Goal: Information Seeking & Learning: Learn about a topic

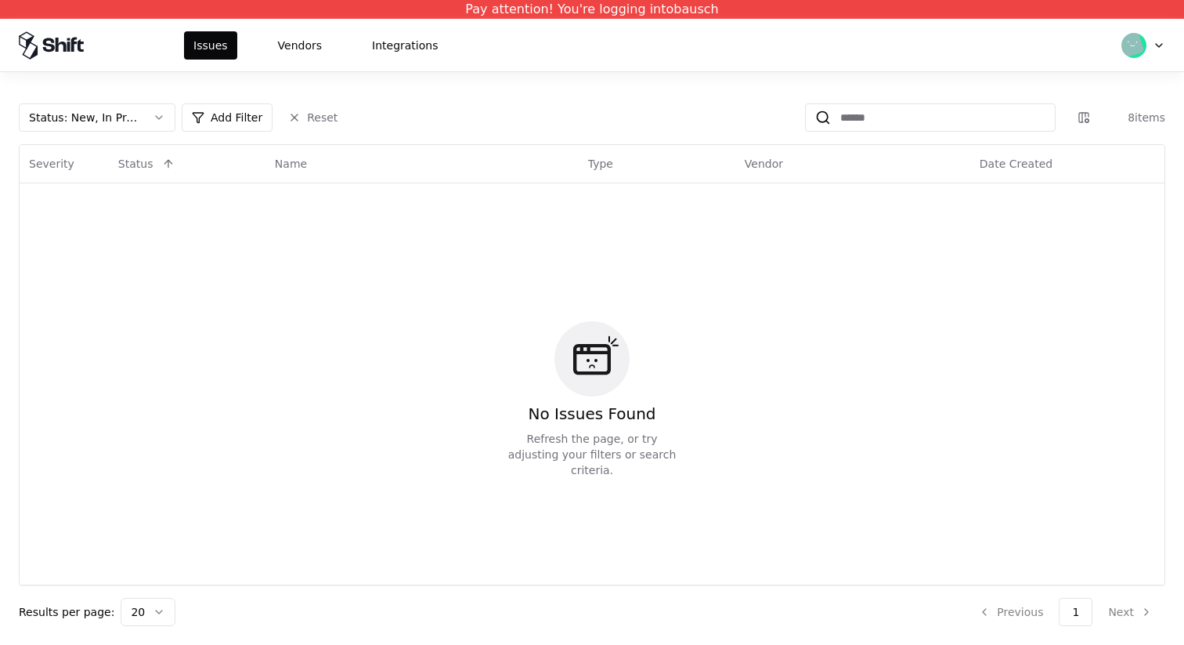
click at [288, 78] on div "Status : New, In Progress Add Filter Reset 8 items Severity Status Name Type Ve…" at bounding box center [592, 358] width 1184 height 572
click at [294, 45] on button "Vendors" at bounding box center [300, 45] width 63 height 28
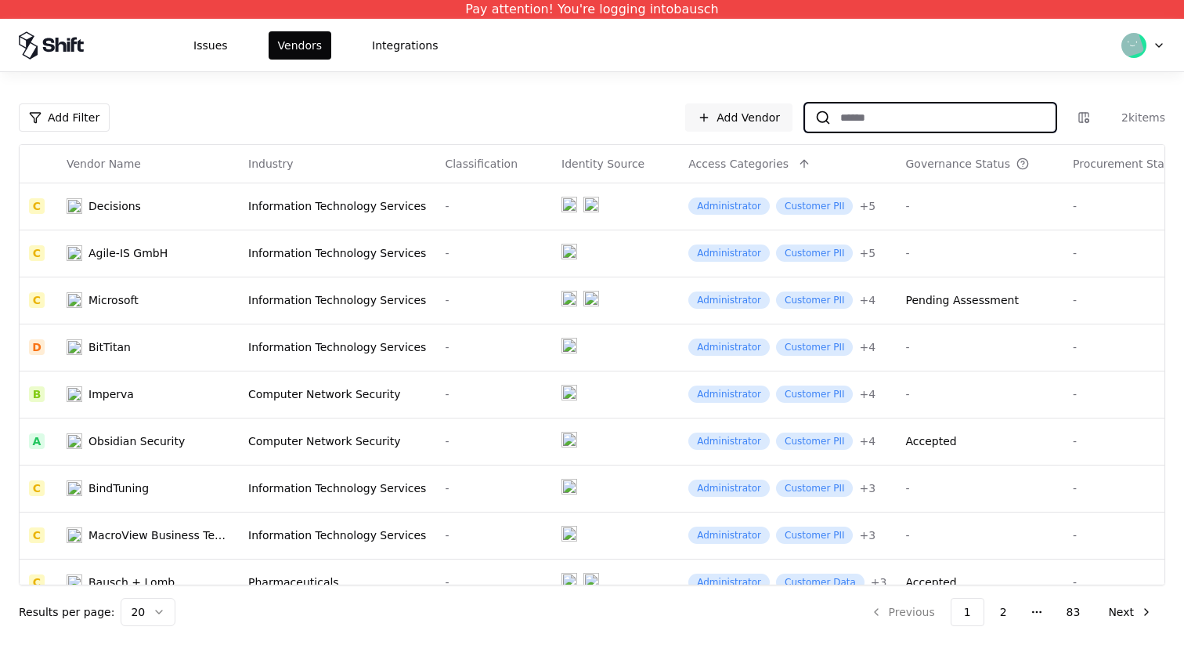
click at [865, 132] on div "Add Filter Add Vendor 2k items Vendor Name Industry Classification Identity Sou…" at bounding box center [592, 364] width 1147 height 522
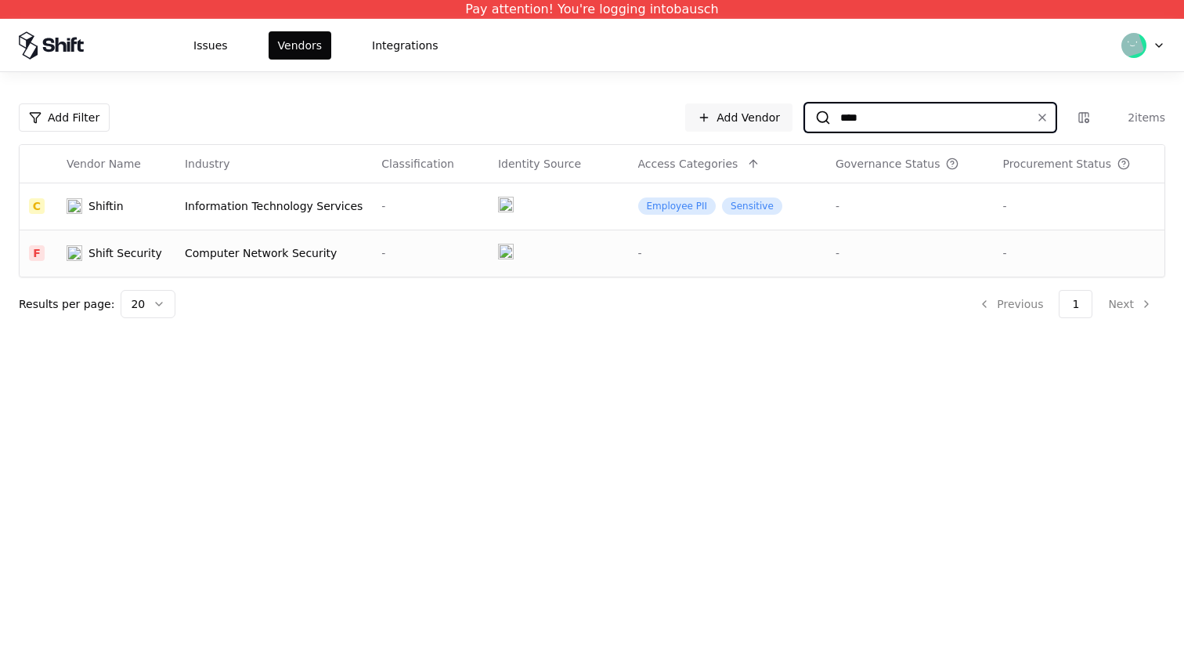
type input "****"
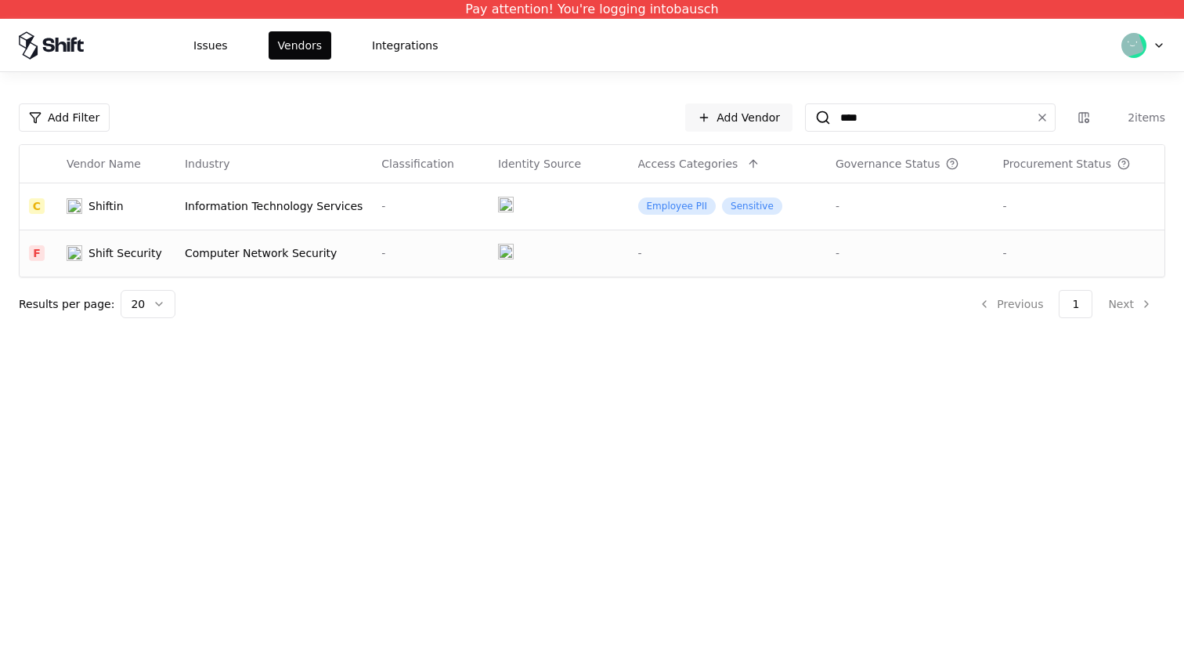
click at [489, 247] on td at bounding box center [559, 252] width 140 height 47
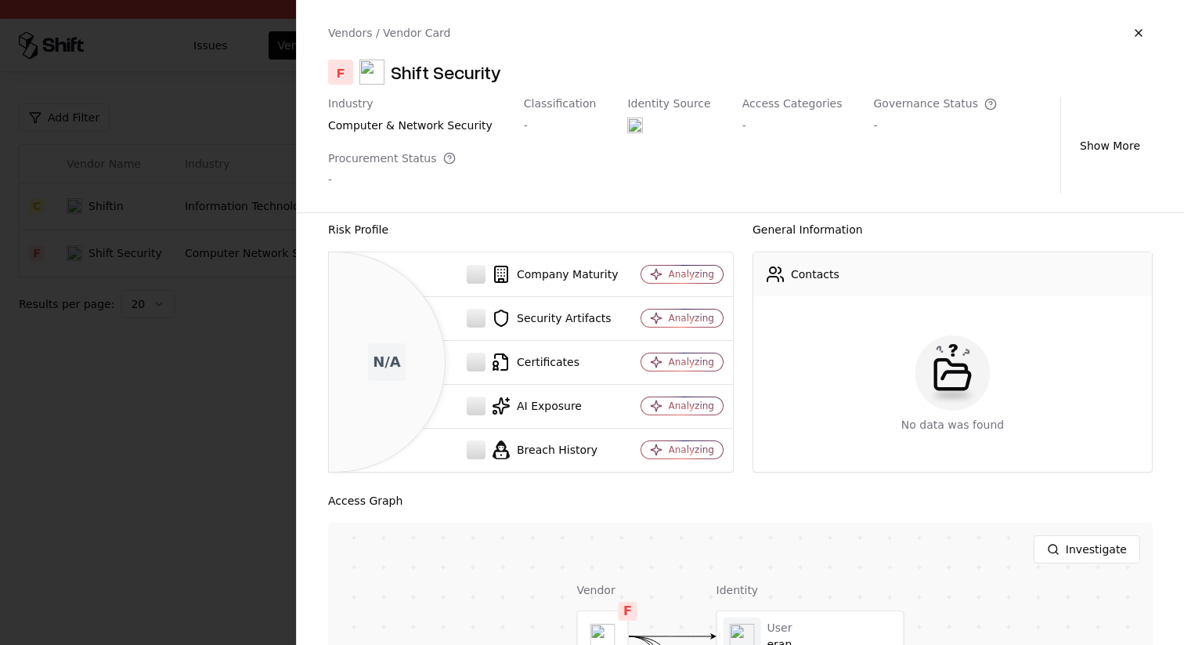
click at [695, 475] on div "Risk Profile N/A Company Maturity Analyzing Security Artifacts Analyzing Certif…" at bounding box center [740, 429] width 887 height 432
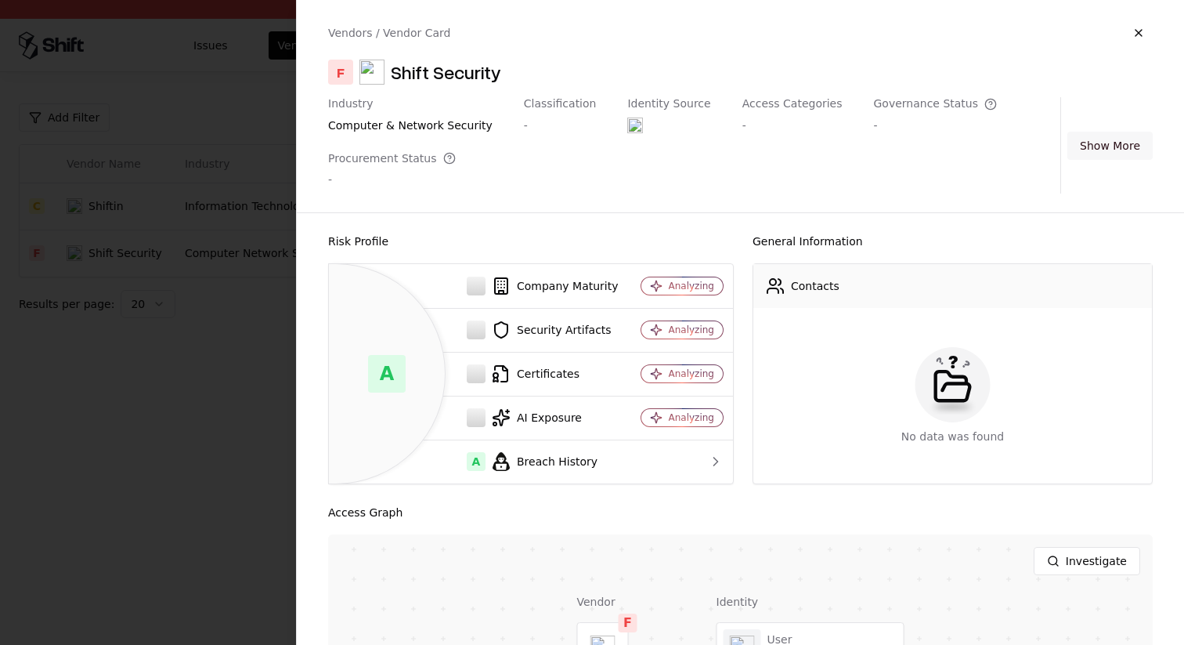
click at [1113, 147] on button "Show More" at bounding box center [1109, 146] width 85 height 28
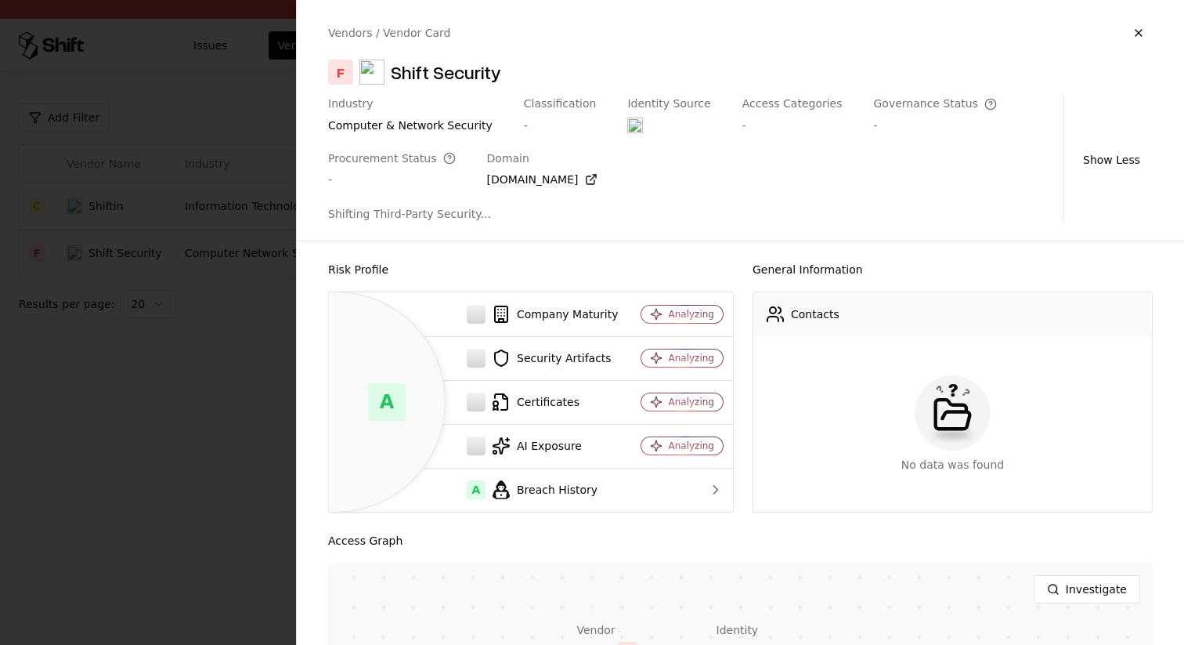
click at [511, 175] on div "[DOMAIN_NAME]" at bounding box center [542, 180] width 110 height 16
click at [435, 215] on div "Shifting Third-Party Security..." at bounding box center [692, 214] width 729 height 16
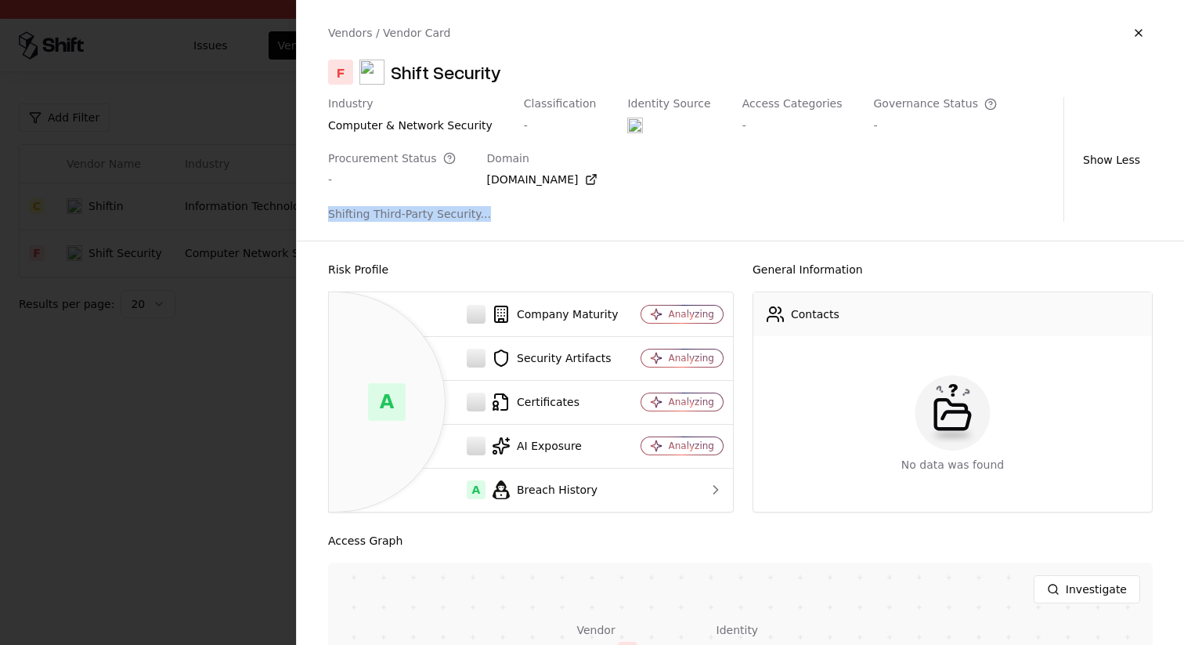
click at [435, 215] on div "Shifting Third-Party Security..." at bounding box center [692, 214] width 729 height 16
click at [163, 395] on div at bounding box center [592, 322] width 1184 height 645
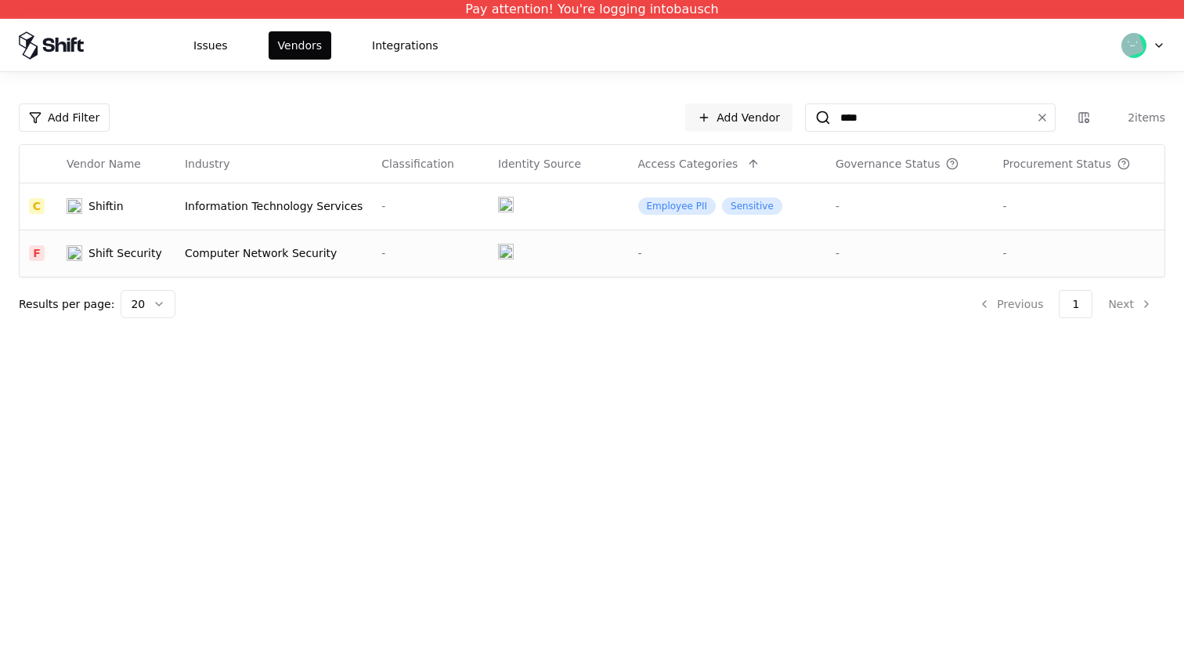
click at [372, 258] on td "-" at bounding box center [430, 252] width 117 height 47
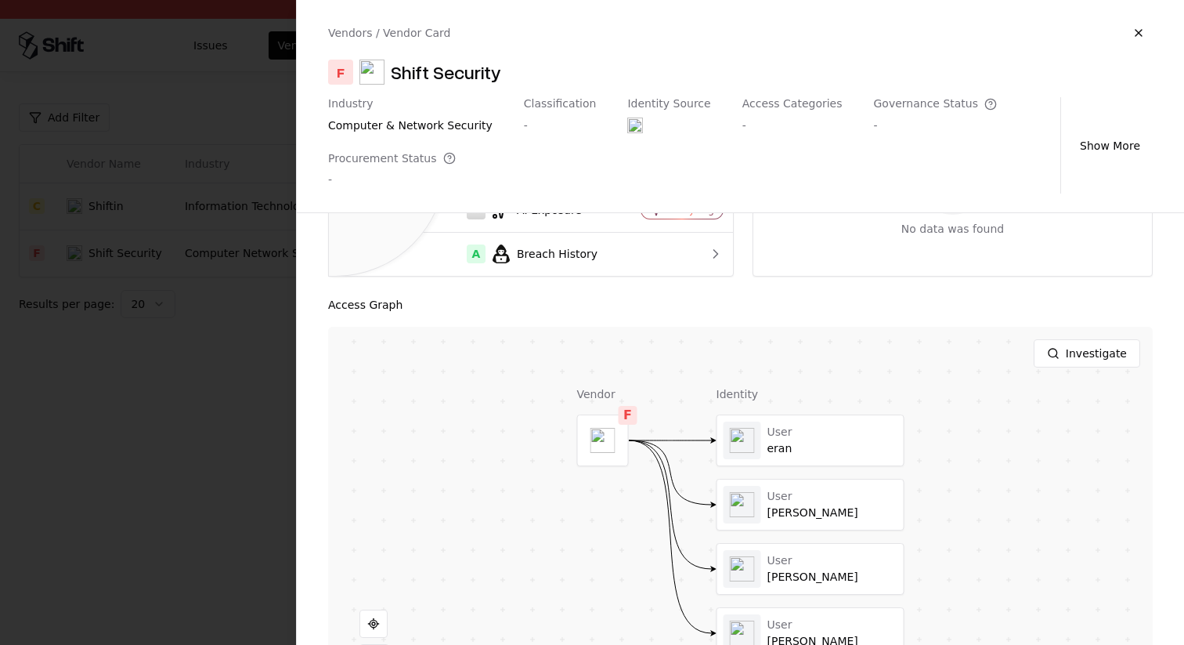
scroll to position [300, 0]
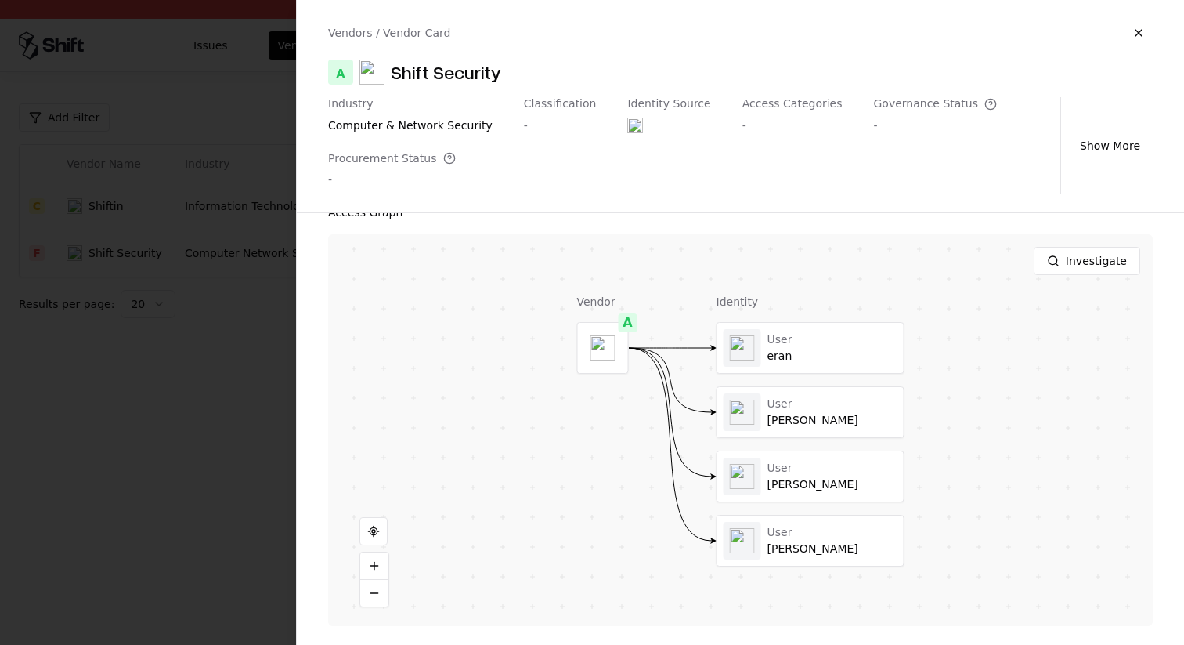
click at [182, 251] on div at bounding box center [592, 322] width 1184 height 645
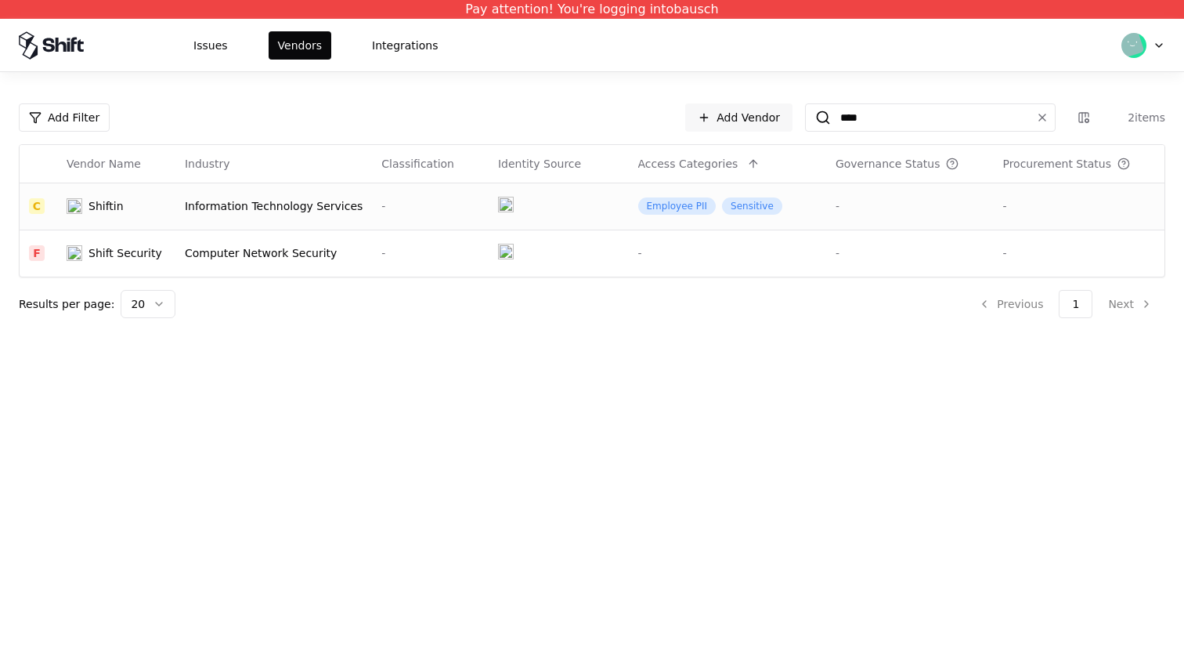
click at [206, 221] on td "Information Technology Services" at bounding box center [273, 205] width 197 height 47
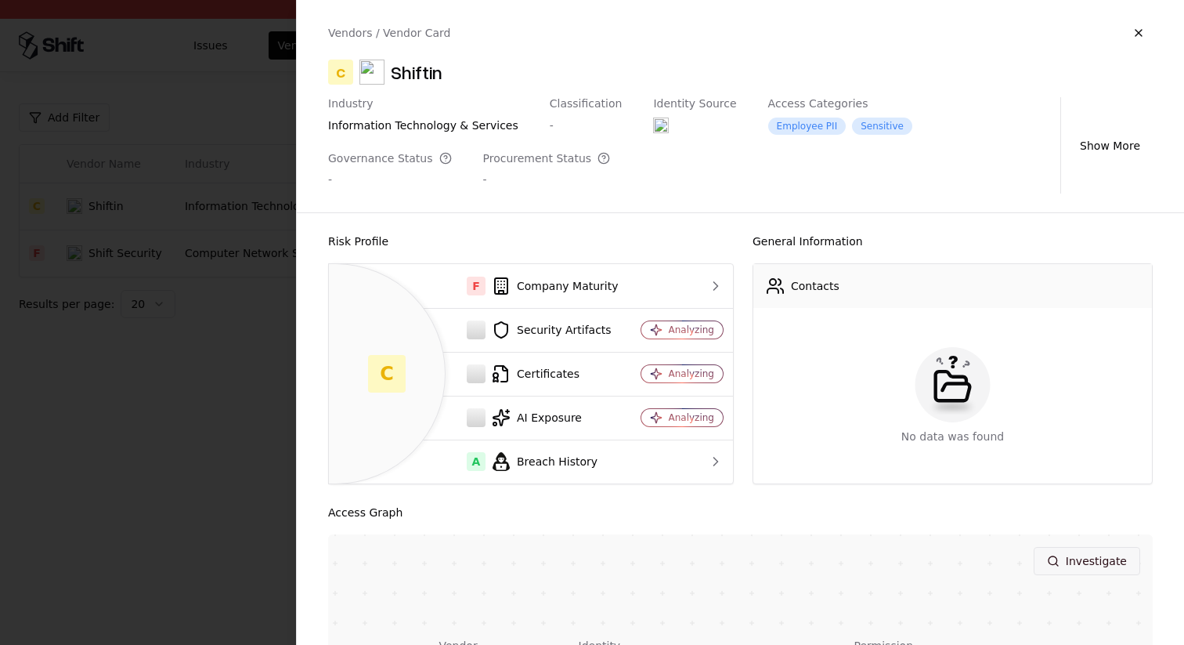
click at [1095, 557] on button "Investigate" at bounding box center [1087, 561] width 107 height 28
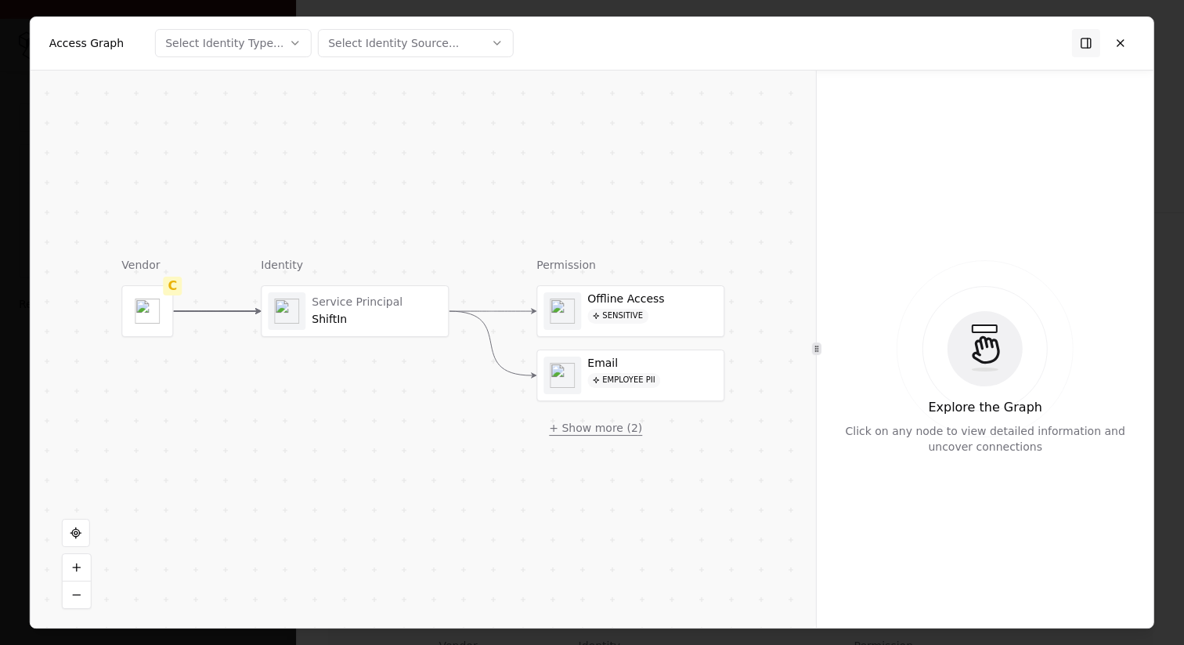
click at [598, 424] on button "+ Show more ( 2 )" at bounding box center [595, 427] width 118 height 28
click at [359, 325] on div "ShiftIn" at bounding box center [377, 319] width 130 height 14
